Goal: Information Seeking & Learning: Learn about a topic

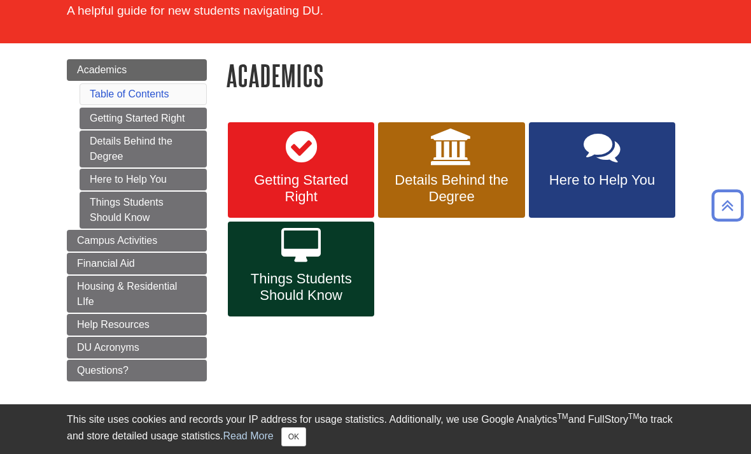
scroll to position [97, 0]
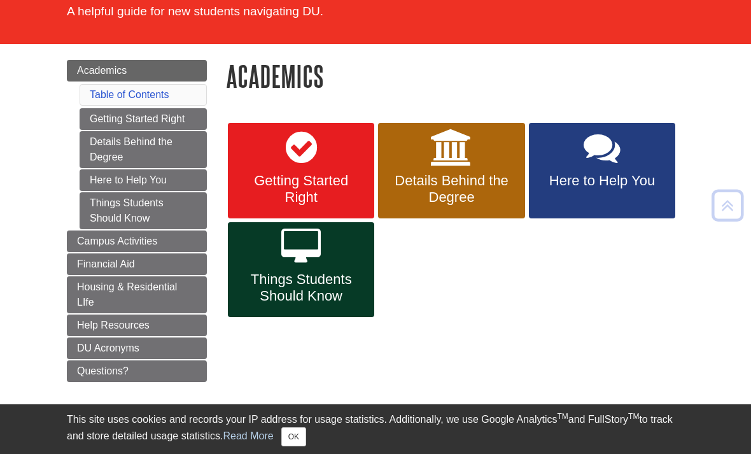
click at [460, 189] on span "Details Behind the Degree" at bounding box center [451, 189] width 127 height 33
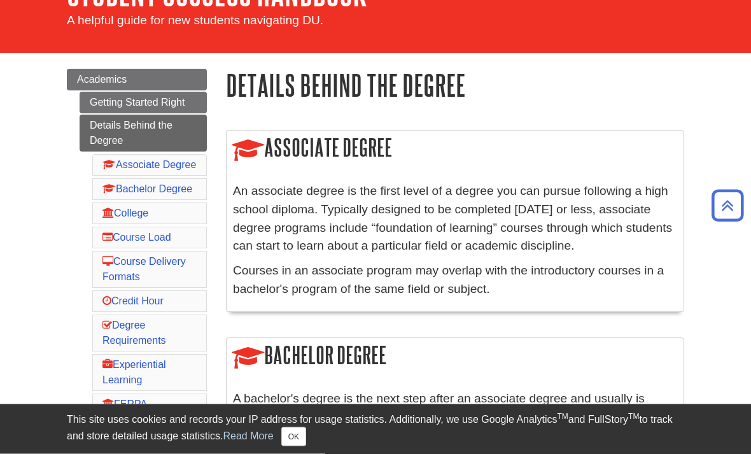
scroll to position [88, 0]
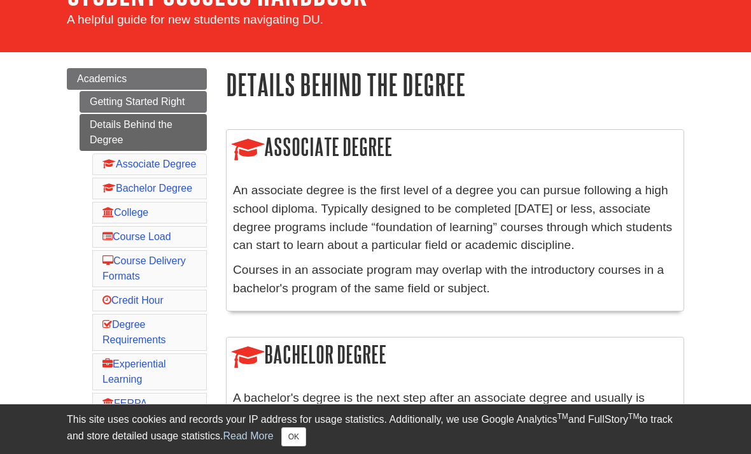
click at [134, 218] on link "College" at bounding box center [126, 212] width 46 height 11
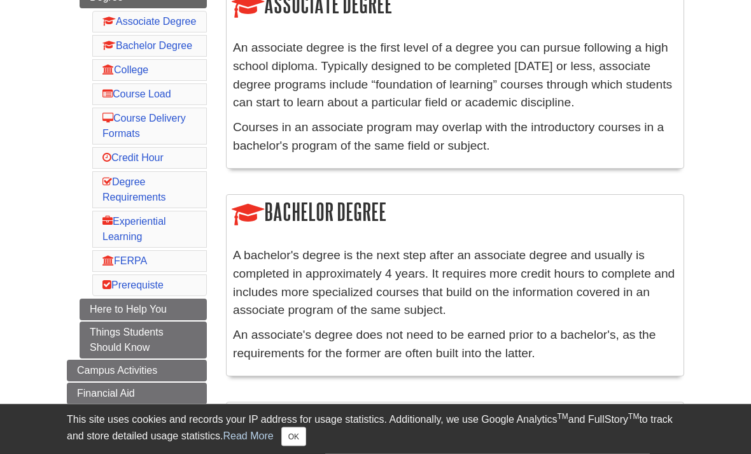
scroll to position [231, 0]
click at [162, 320] on link "Here to Help You" at bounding box center [143, 310] width 127 height 22
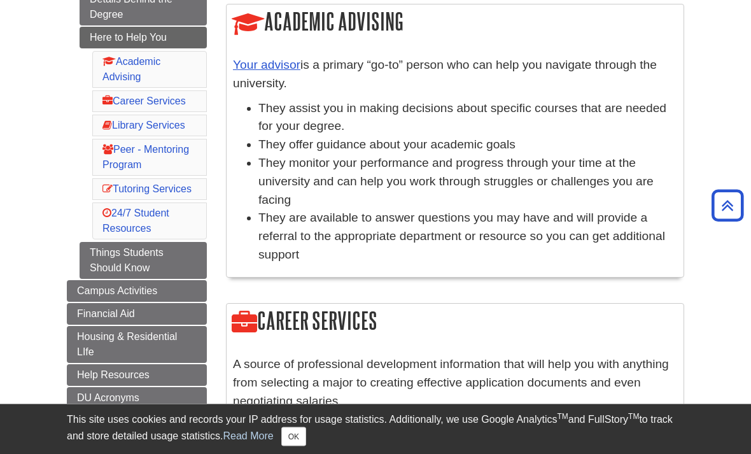
scroll to position [216, 0]
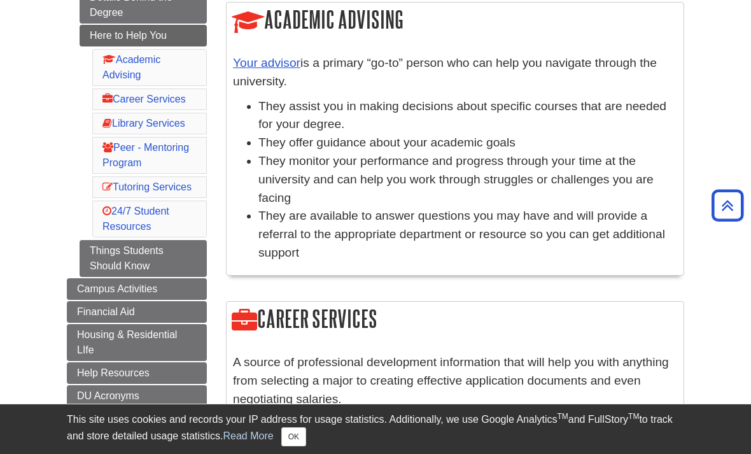
click at [161, 267] on link "Things Students Should Know" at bounding box center [143, 258] width 127 height 37
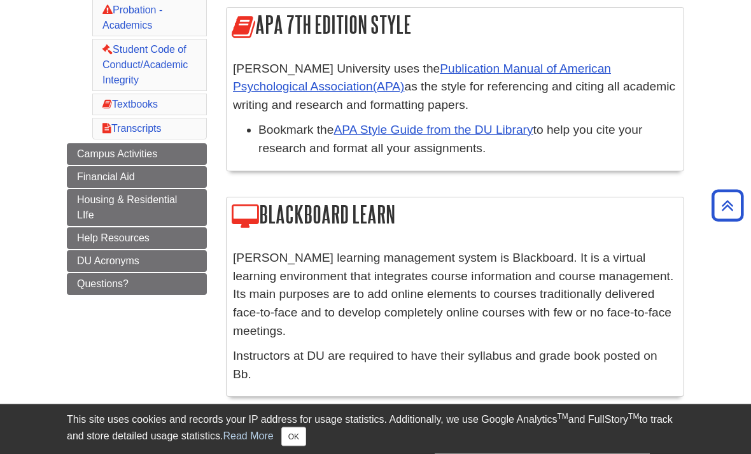
scroll to position [586, 0]
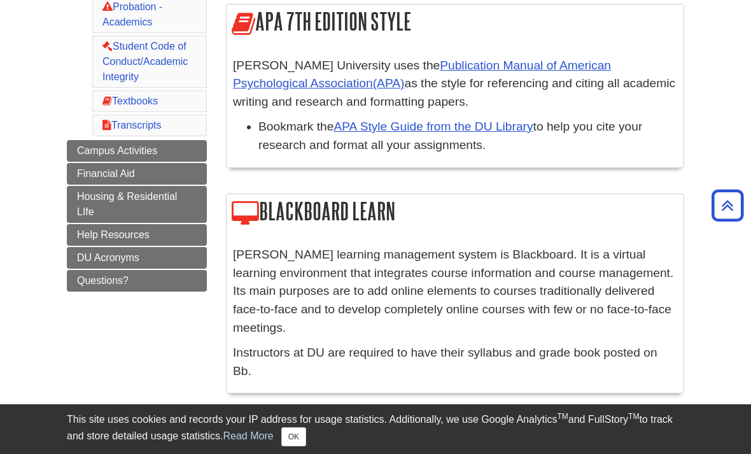
click at [478, 131] on link "APA Style Guide from the DU Library" at bounding box center [433, 126] width 199 height 13
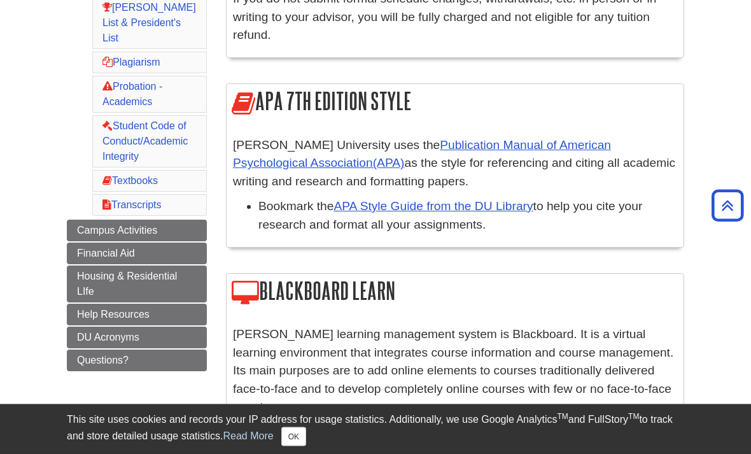
scroll to position [507, 0]
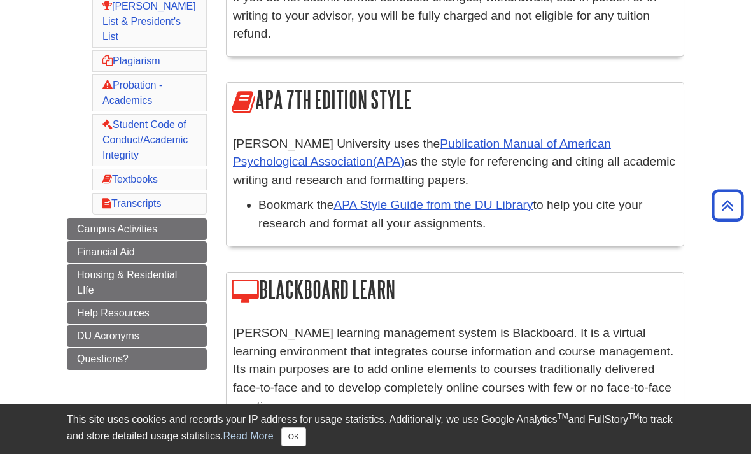
click at [101, 246] on span "Financial Aid" at bounding box center [106, 251] width 58 height 11
